Goal: Navigation & Orientation: Find specific page/section

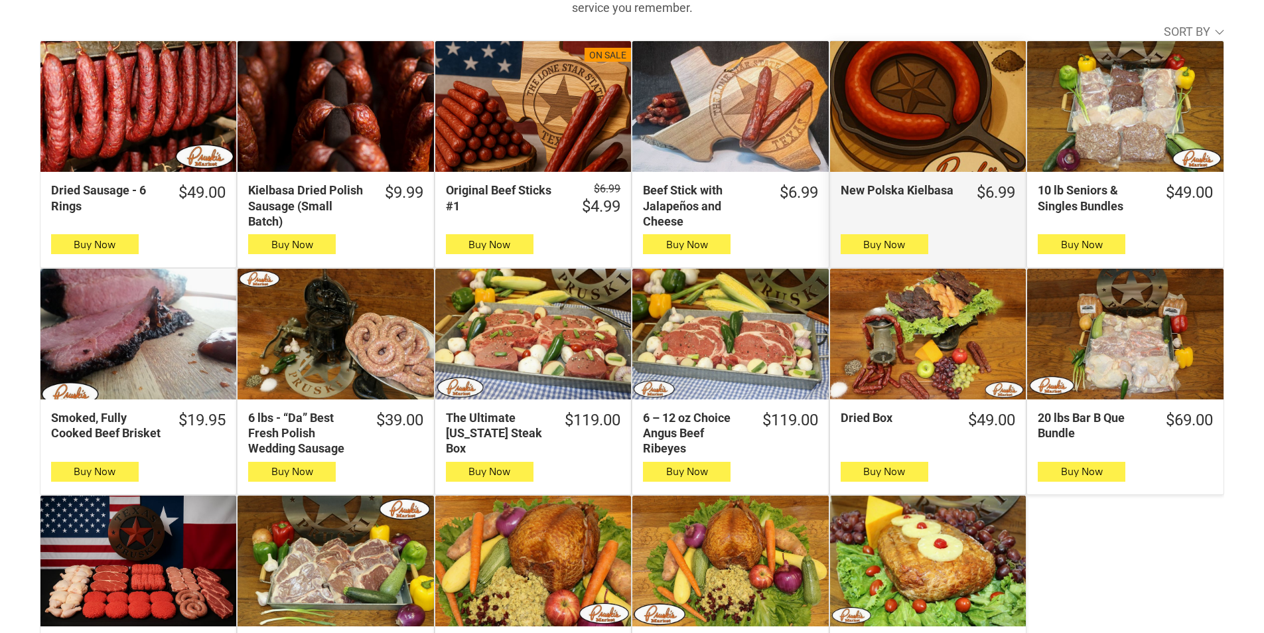
scroll to position [464, 0]
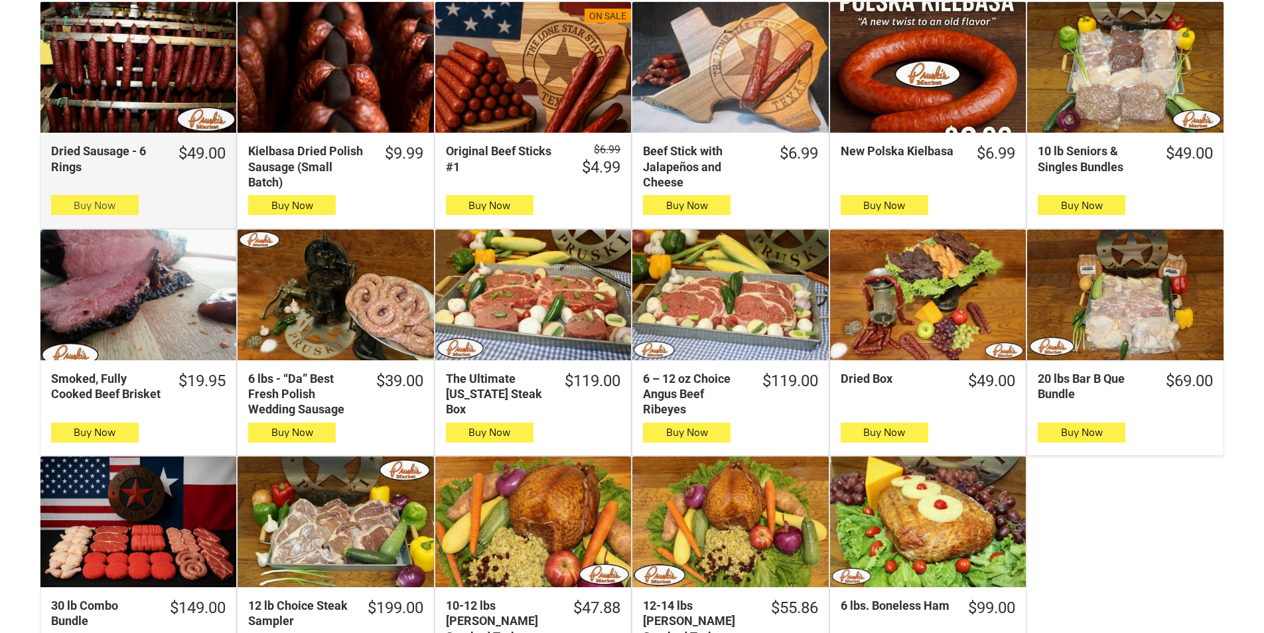
click at [74, 212] on span "Buy Now" at bounding box center [95, 205] width 42 height 13
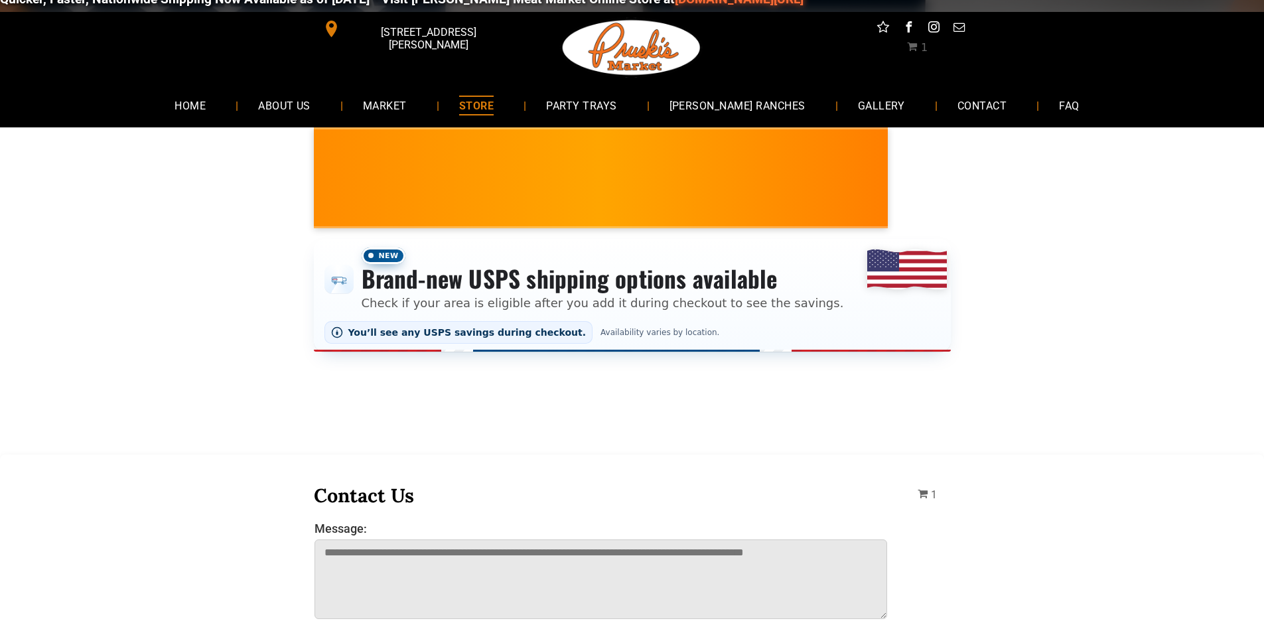
scroll to position [0, 0]
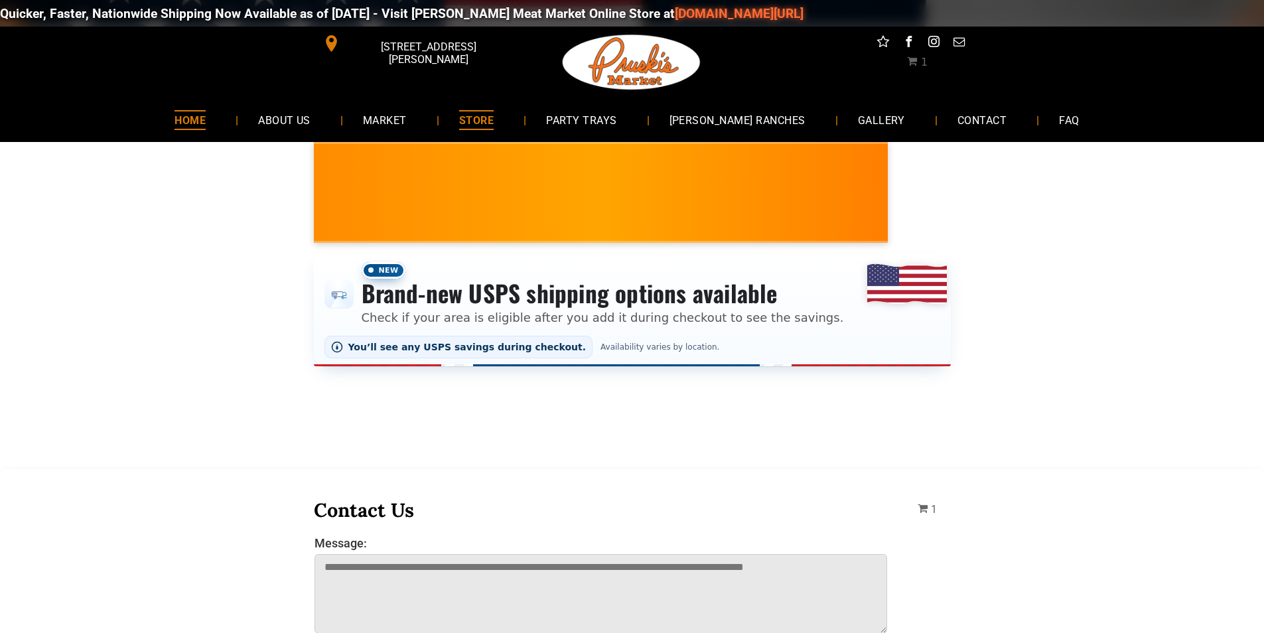
click at [204, 133] on link "HOME" at bounding box center [190, 119] width 71 height 35
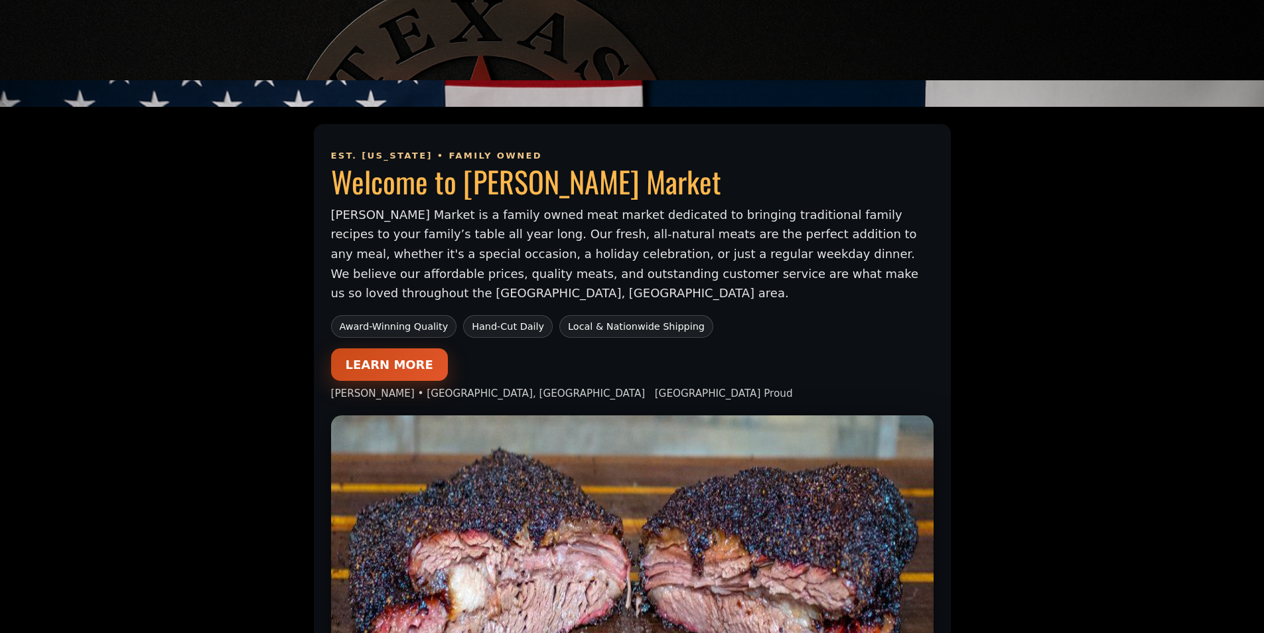
scroll to position [664, 0]
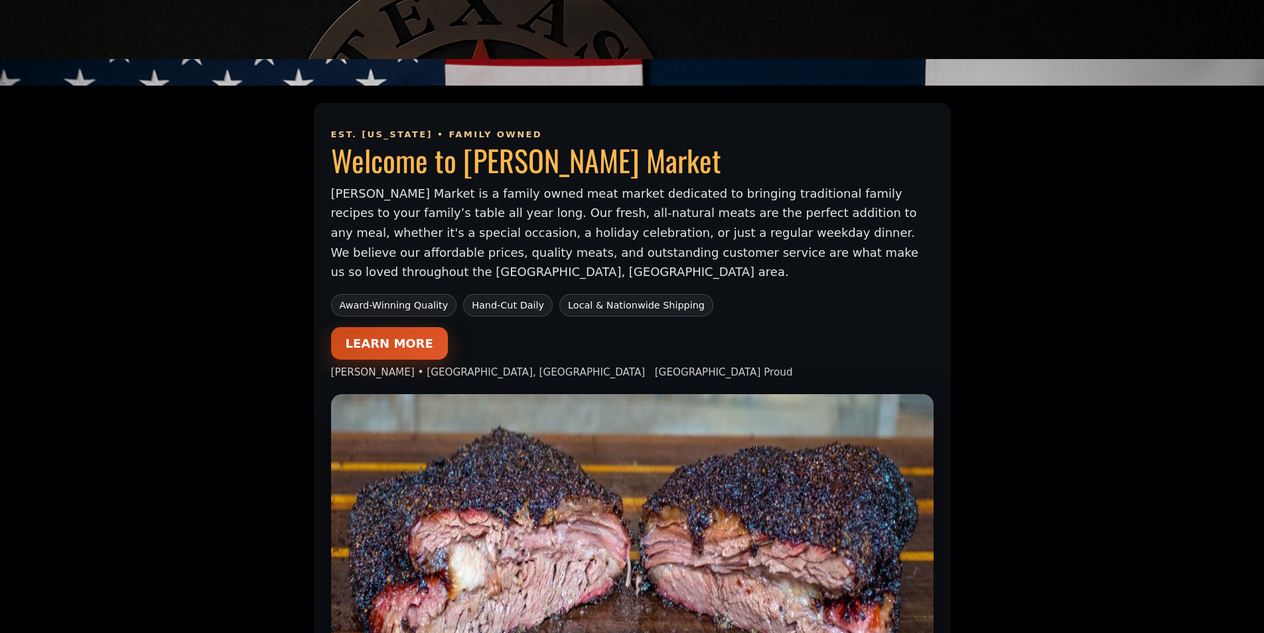
click at [348, 339] on link "LEARN MORE" at bounding box center [389, 343] width 117 height 33
